Goal: Transaction & Acquisition: Subscribe to service/newsletter

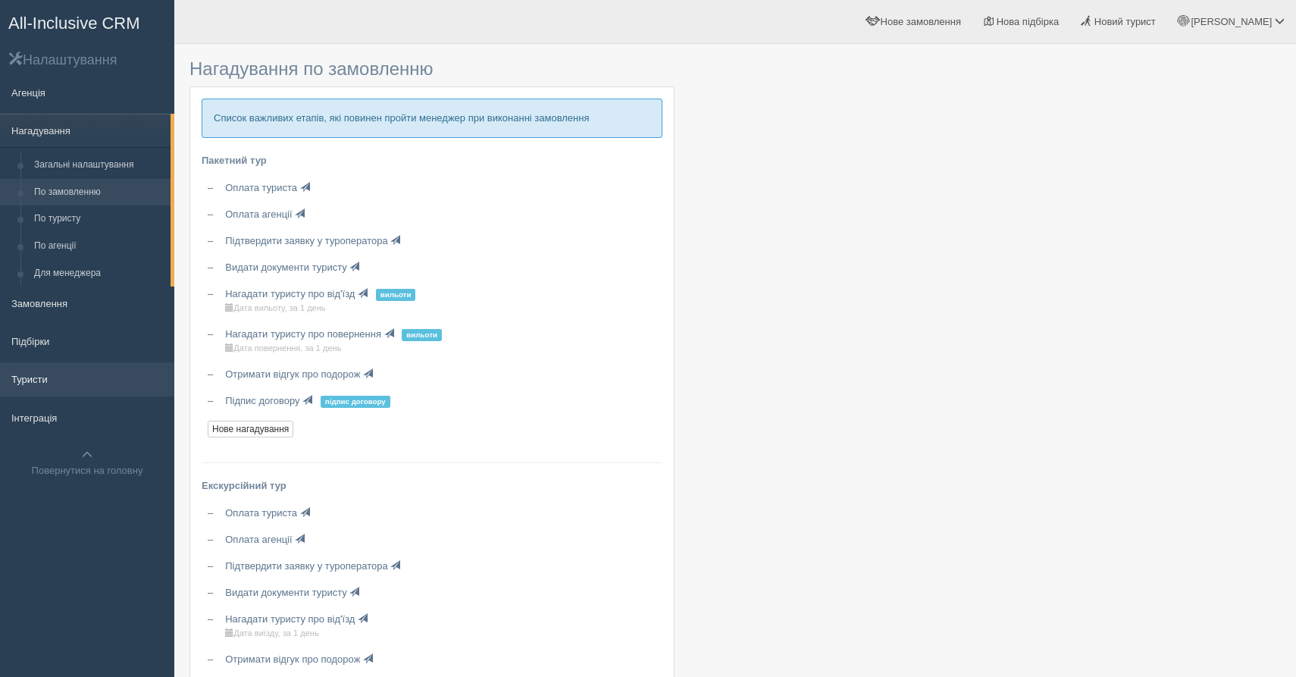
click at [94, 366] on link "Туристи" at bounding box center [87, 378] width 174 height 33
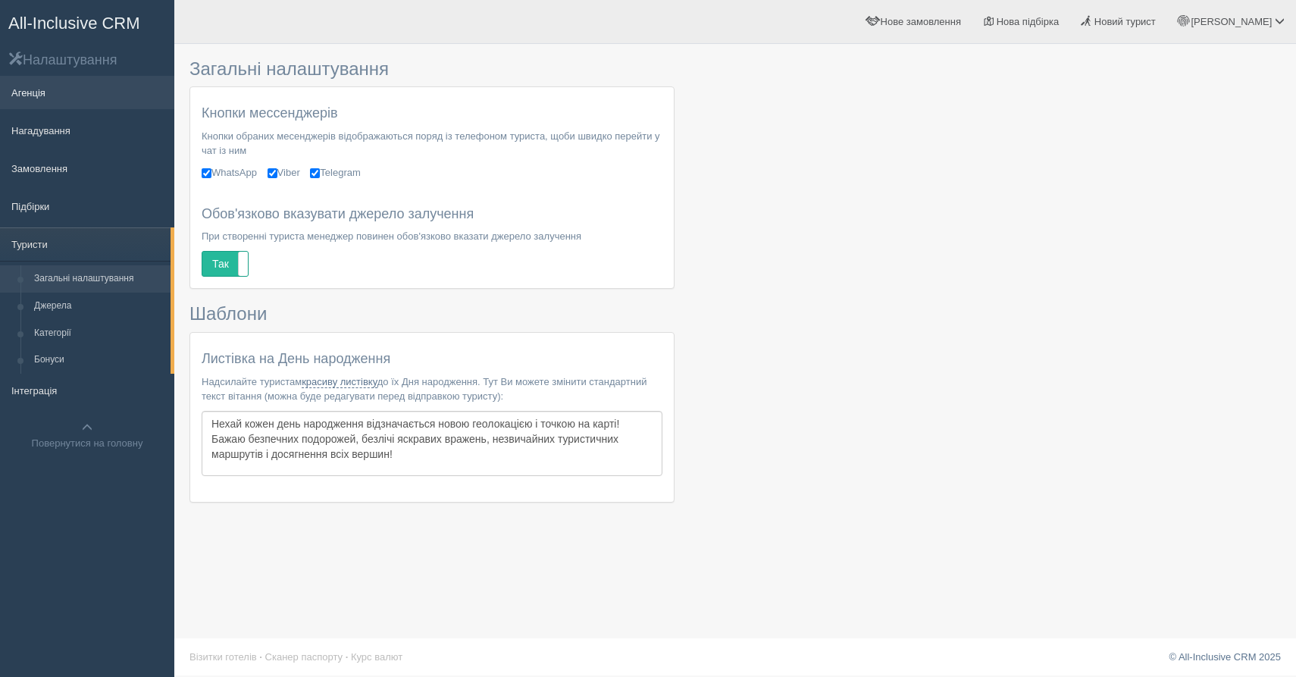
click at [52, 106] on link "Агенція" at bounding box center [87, 92] width 174 height 33
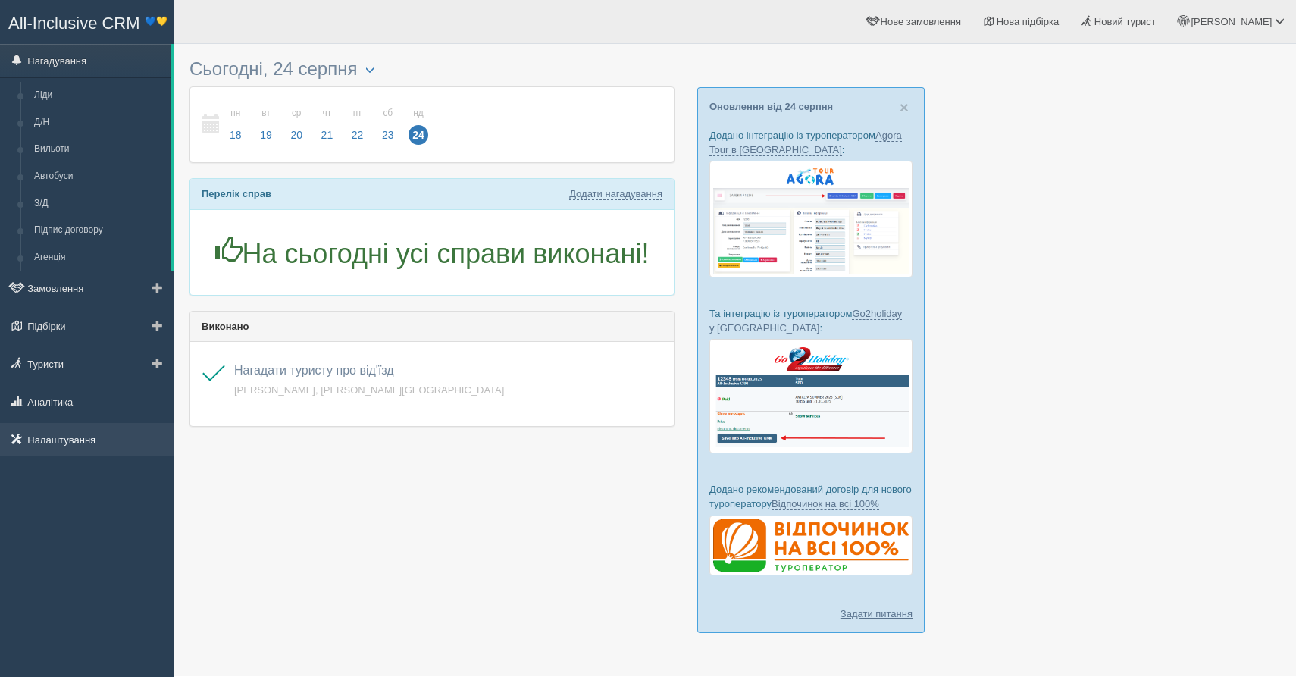
click at [61, 436] on link "Налаштування" at bounding box center [87, 439] width 174 height 33
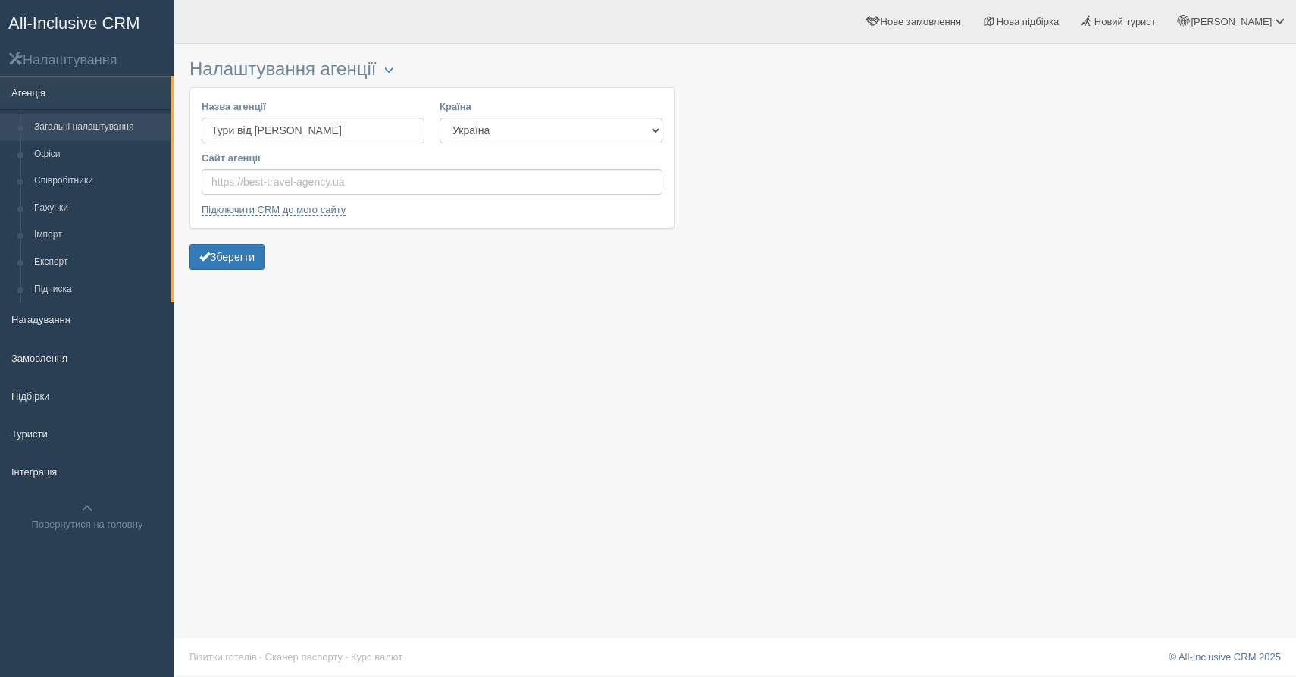
click at [48, 30] on span "All-Inclusive CRM" at bounding box center [74, 23] width 132 height 19
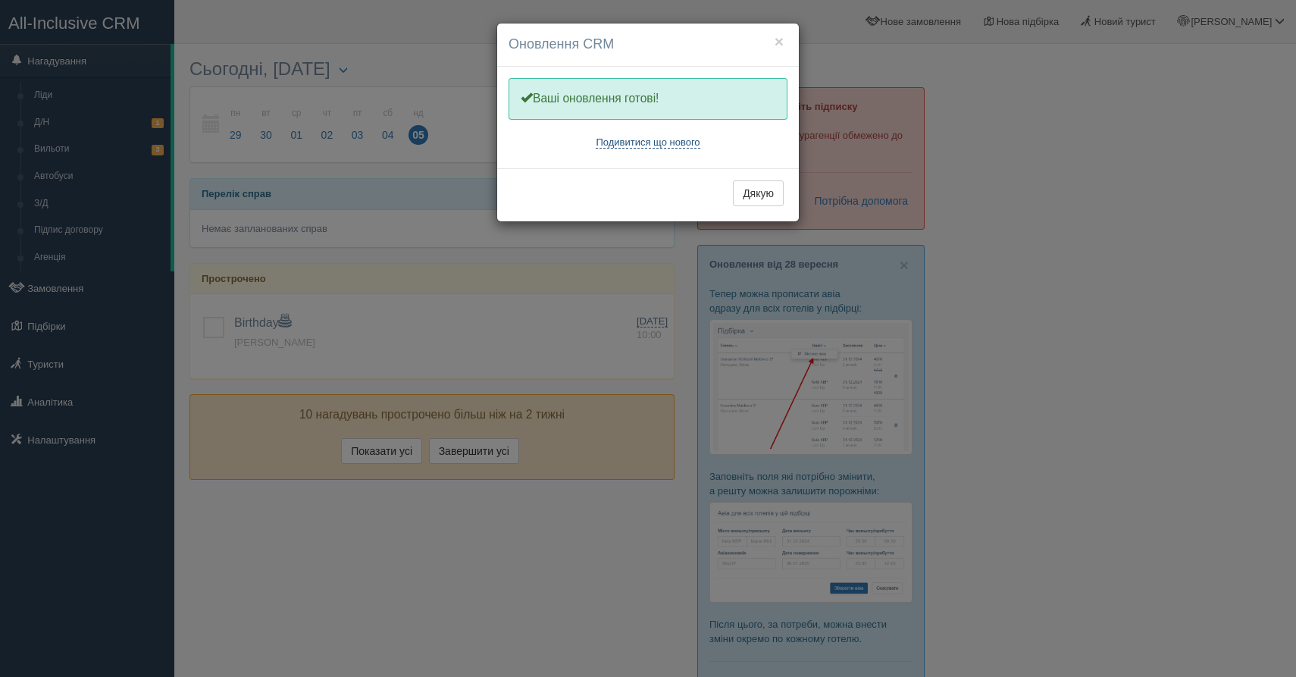
click at [654, 145] on link "Подивитися що нового" at bounding box center [647, 142] width 104 height 12
click at [778, 38] on button "×" at bounding box center [778, 41] width 9 height 16
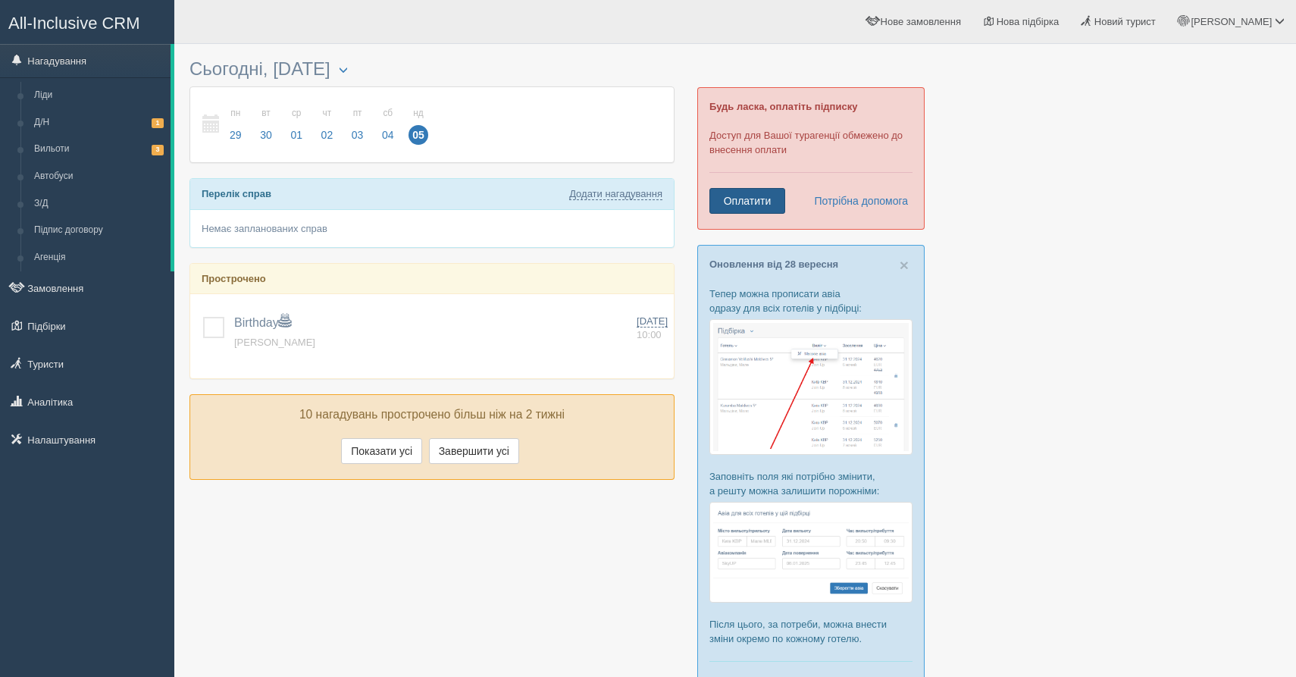
click at [771, 205] on link "Оплатити" at bounding box center [747, 201] width 76 height 26
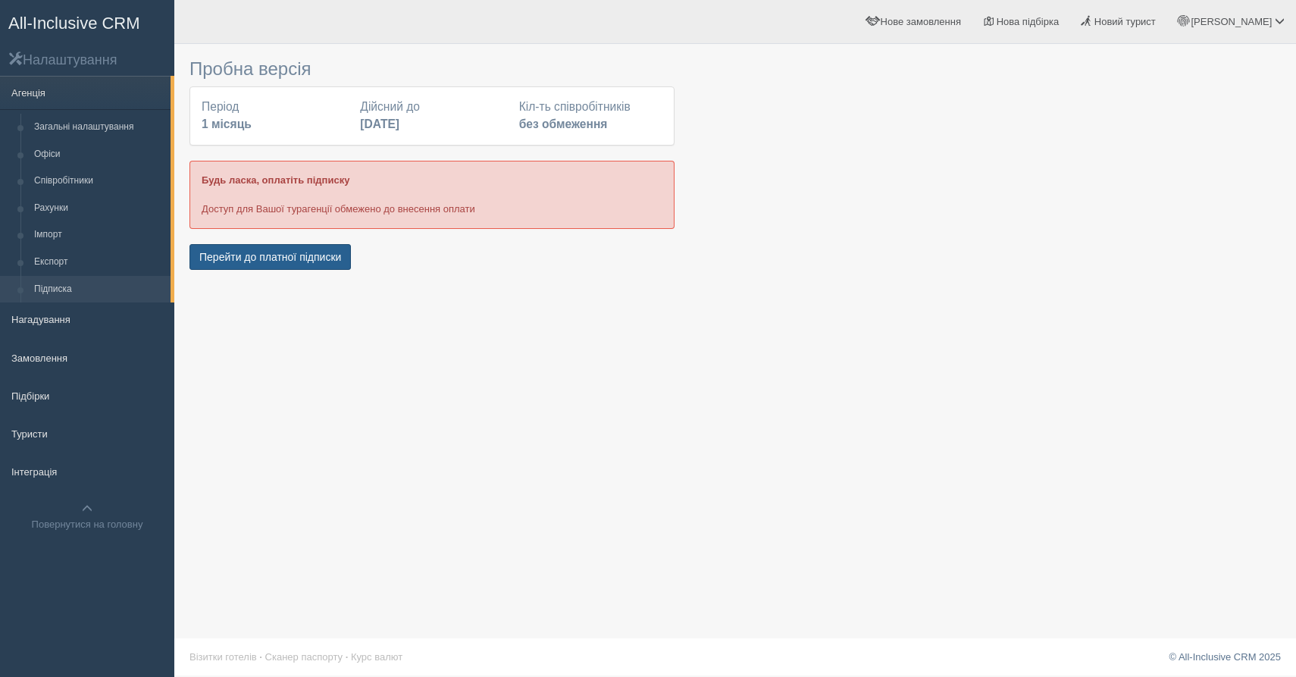
click at [254, 252] on button "Перейти до платної підписки" at bounding box center [269, 257] width 161 height 26
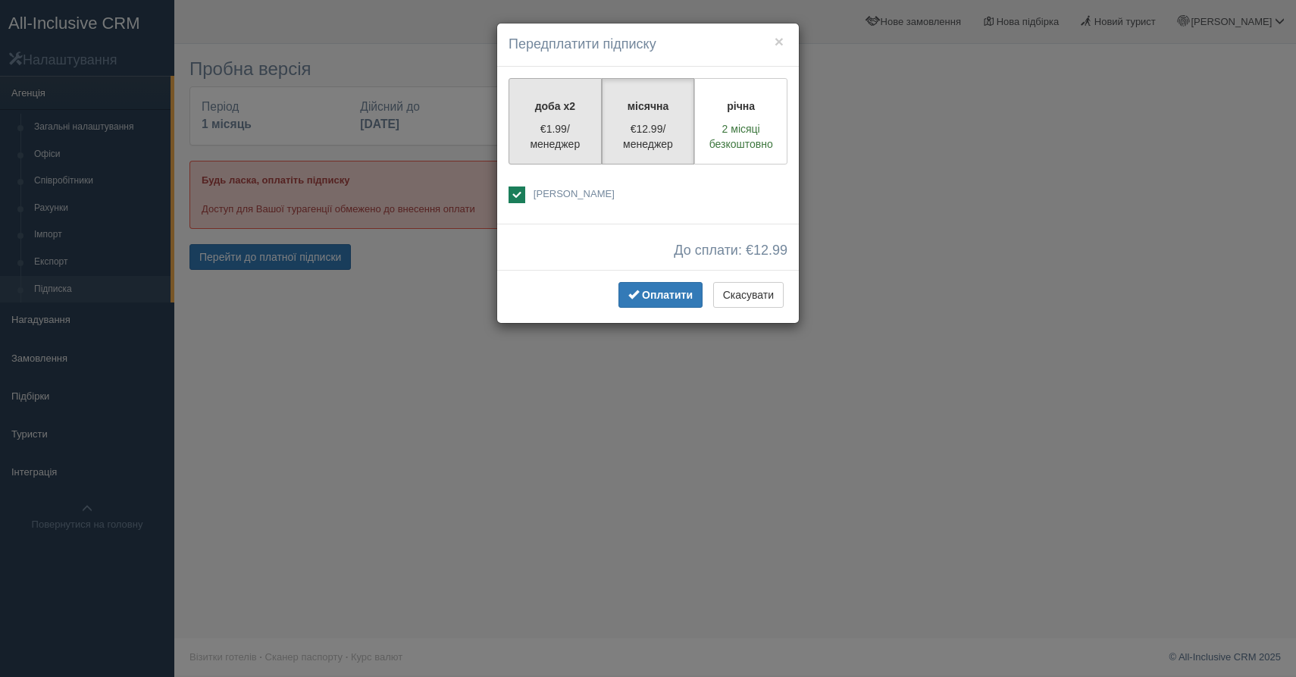
click at [580, 143] on p "€1.99/менеджер" at bounding box center [554, 136] width 73 height 30
radio input "true"
click at [647, 130] on p "€12.99/менеджер" at bounding box center [647, 136] width 73 height 30
radio input "true"
click at [664, 302] on button "Оплатити" at bounding box center [660, 295] width 84 height 26
